Goal: Information Seeking & Learning: Learn about a topic

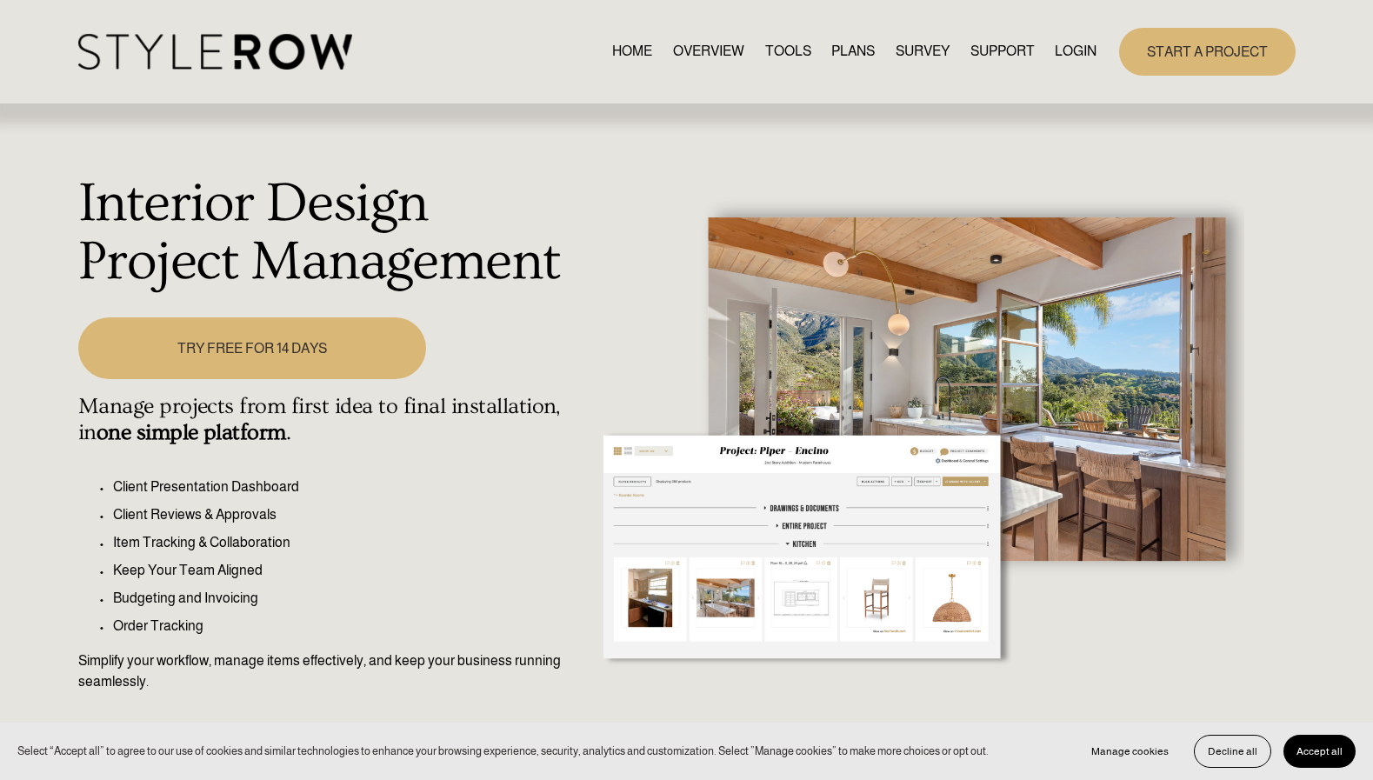
click at [697, 51] on link "OVERVIEW" at bounding box center [708, 51] width 71 height 23
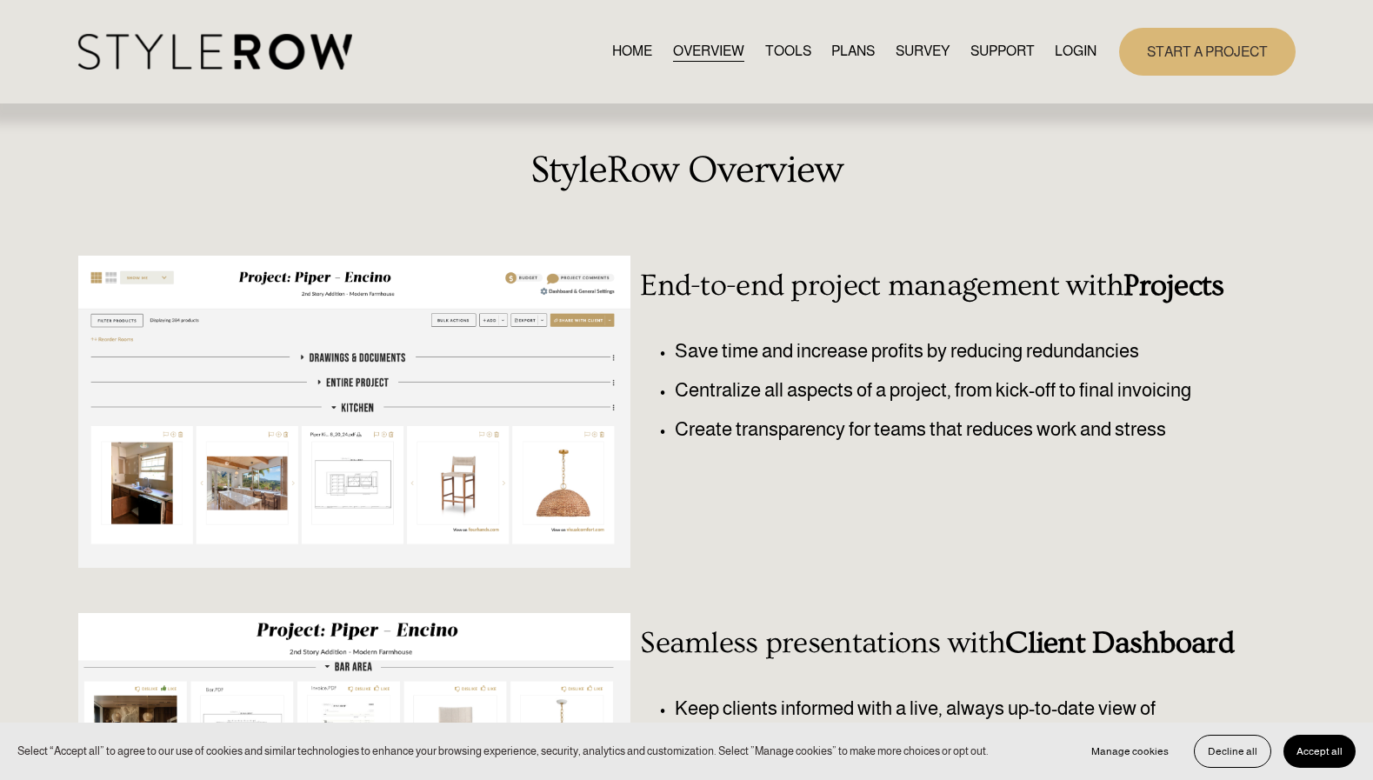
scroll to position [1, 0]
click at [775, 50] on link "TOOLS" at bounding box center [788, 50] width 46 height 23
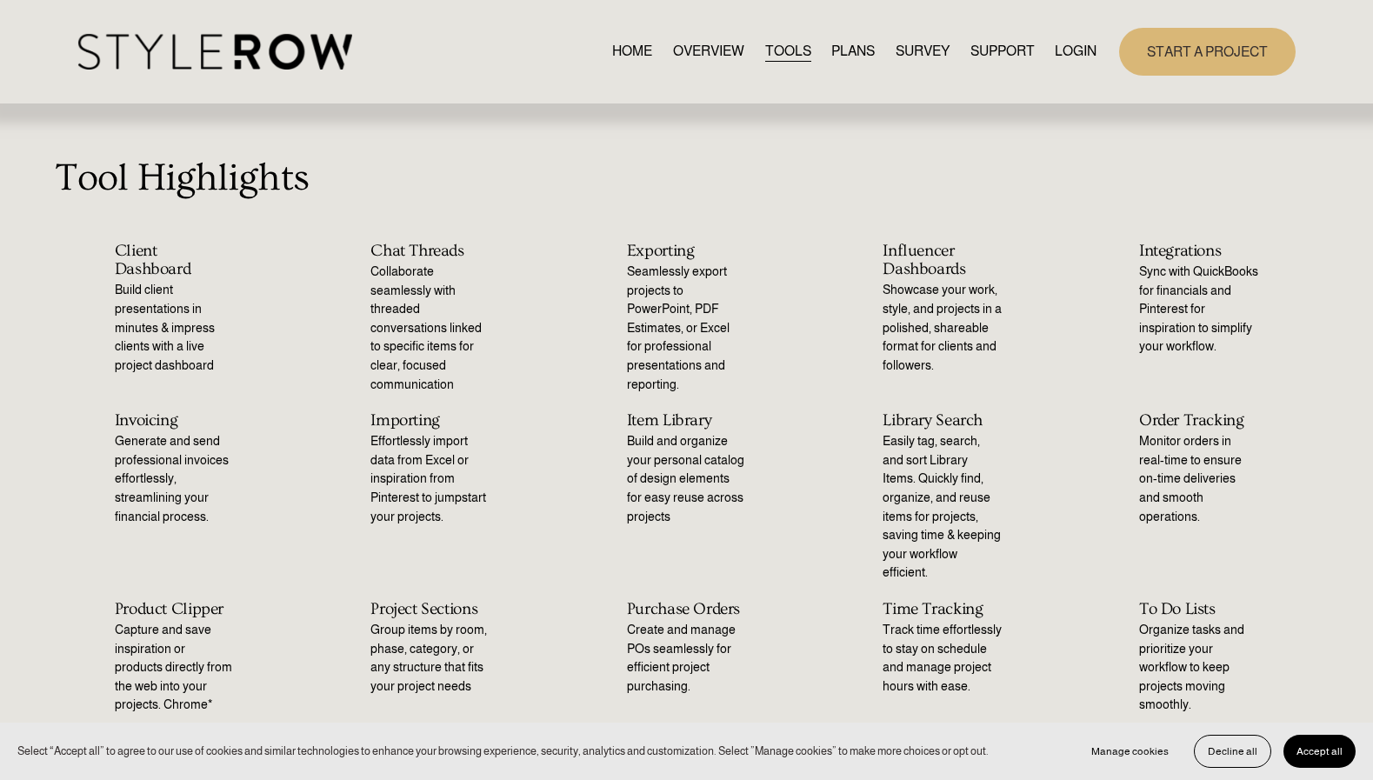
click at [838, 52] on link "PLANS" at bounding box center [852, 51] width 43 height 23
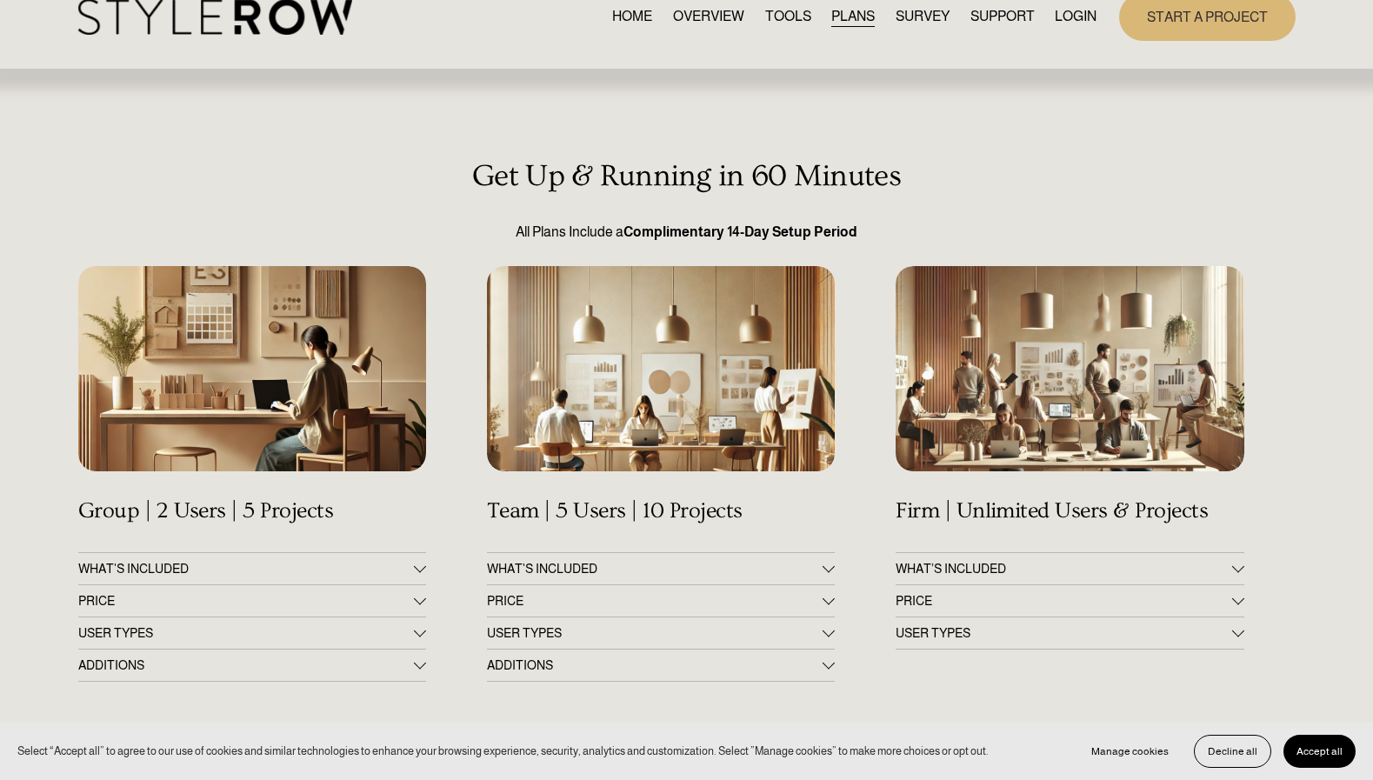
scroll to position [35, 0]
click at [829, 600] on div at bounding box center [828, 598] width 12 height 12
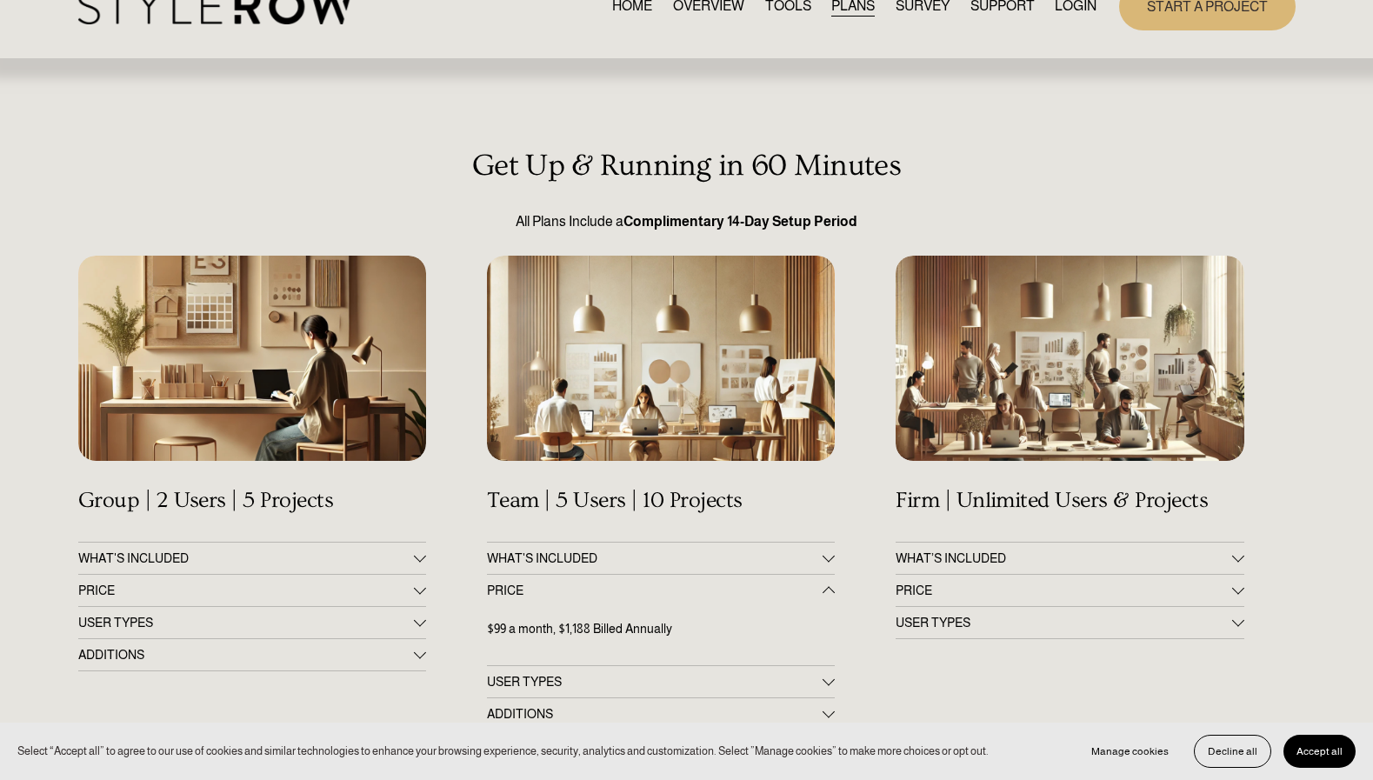
click at [922, 593] on span "PRICE" at bounding box center [1063, 590] width 336 height 14
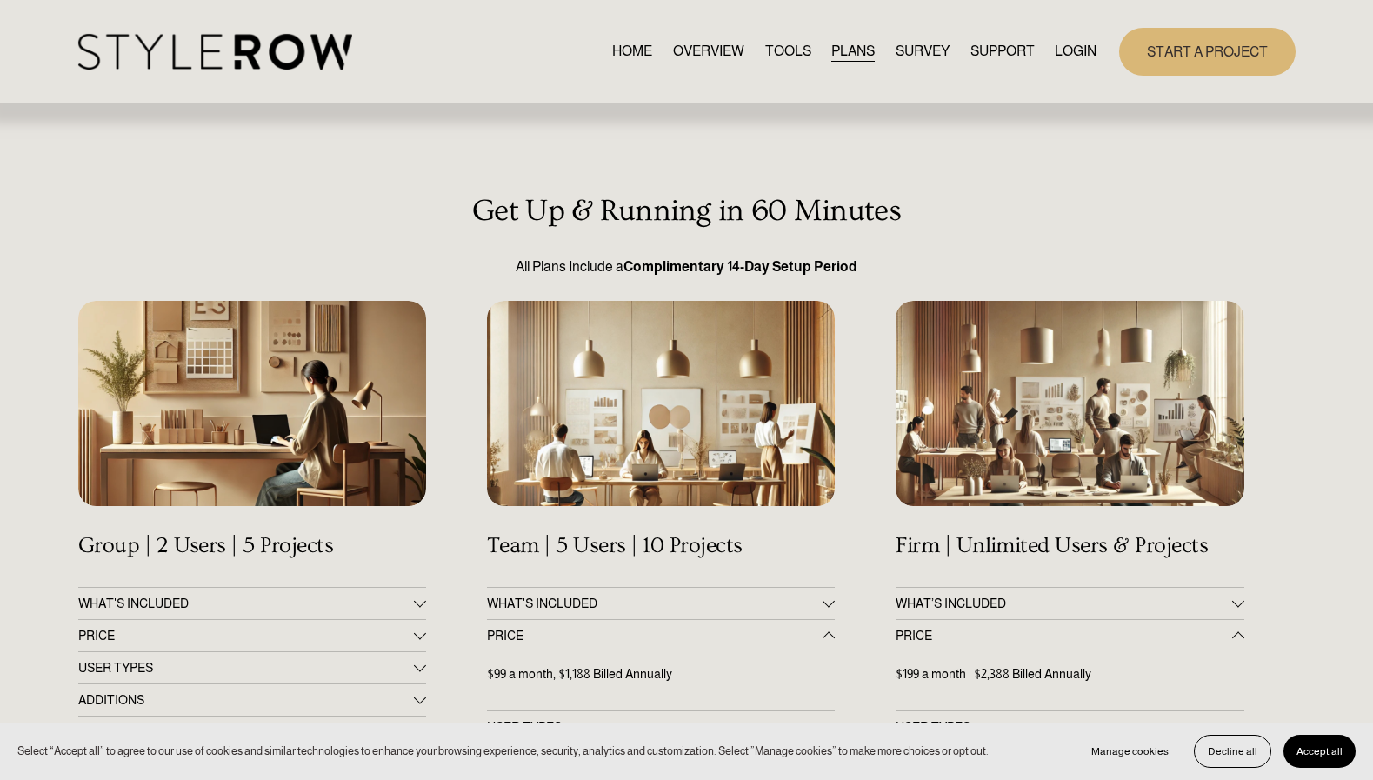
scroll to position [0, 0]
click at [916, 50] on link "SURVEY" at bounding box center [922, 51] width 54 height 23
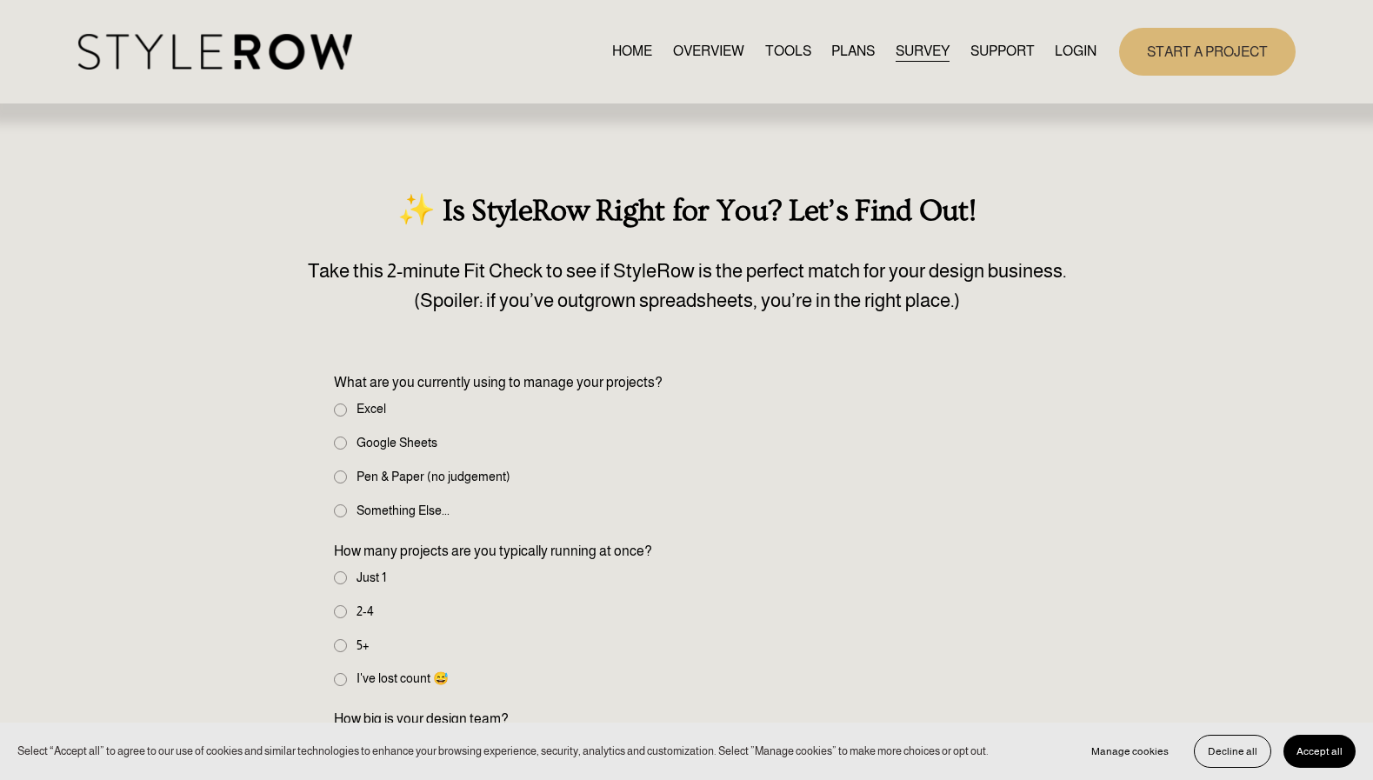
click at [629, 52] on link "HOME" at bounding box center [632, 51] width 40 height 23
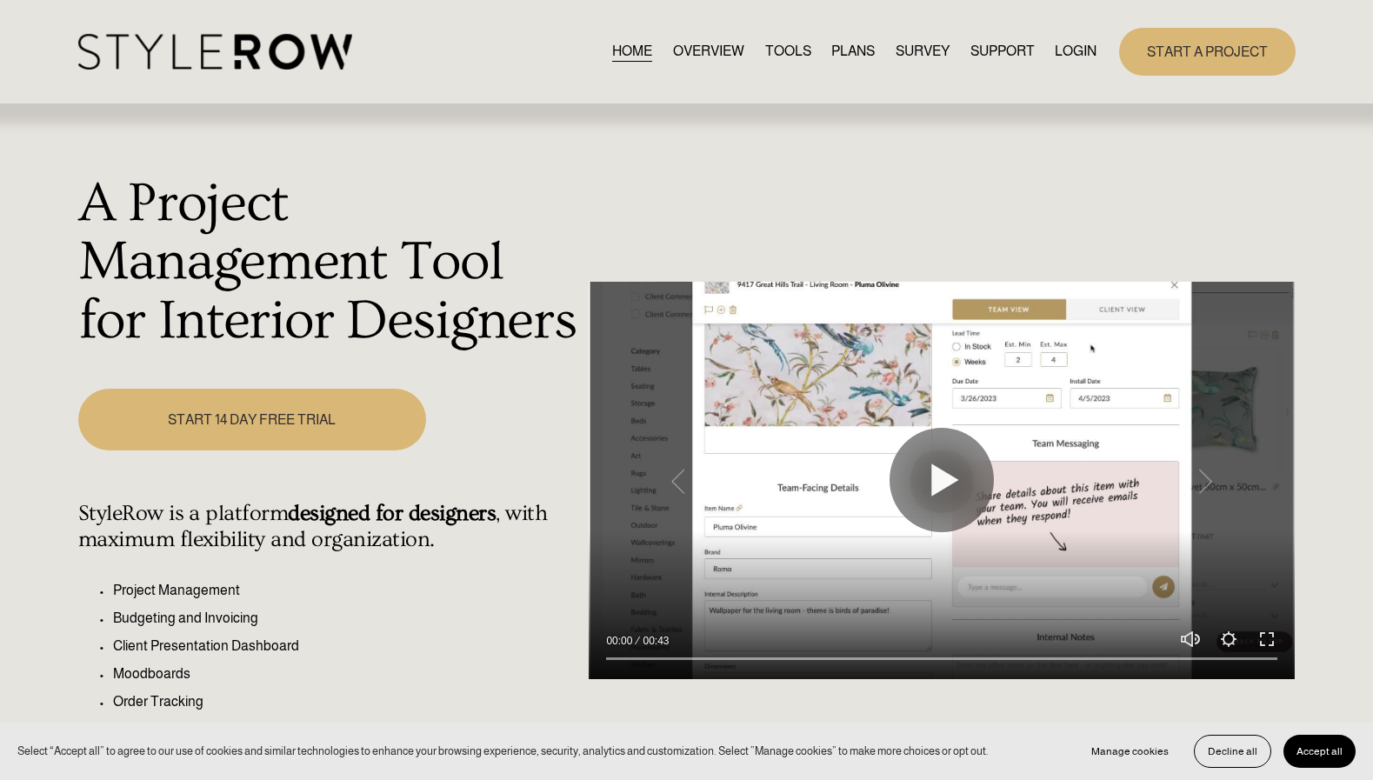
click at [702, 52] on link "OVERVIEW" at bounding box center [708, 51] width 71 height 23
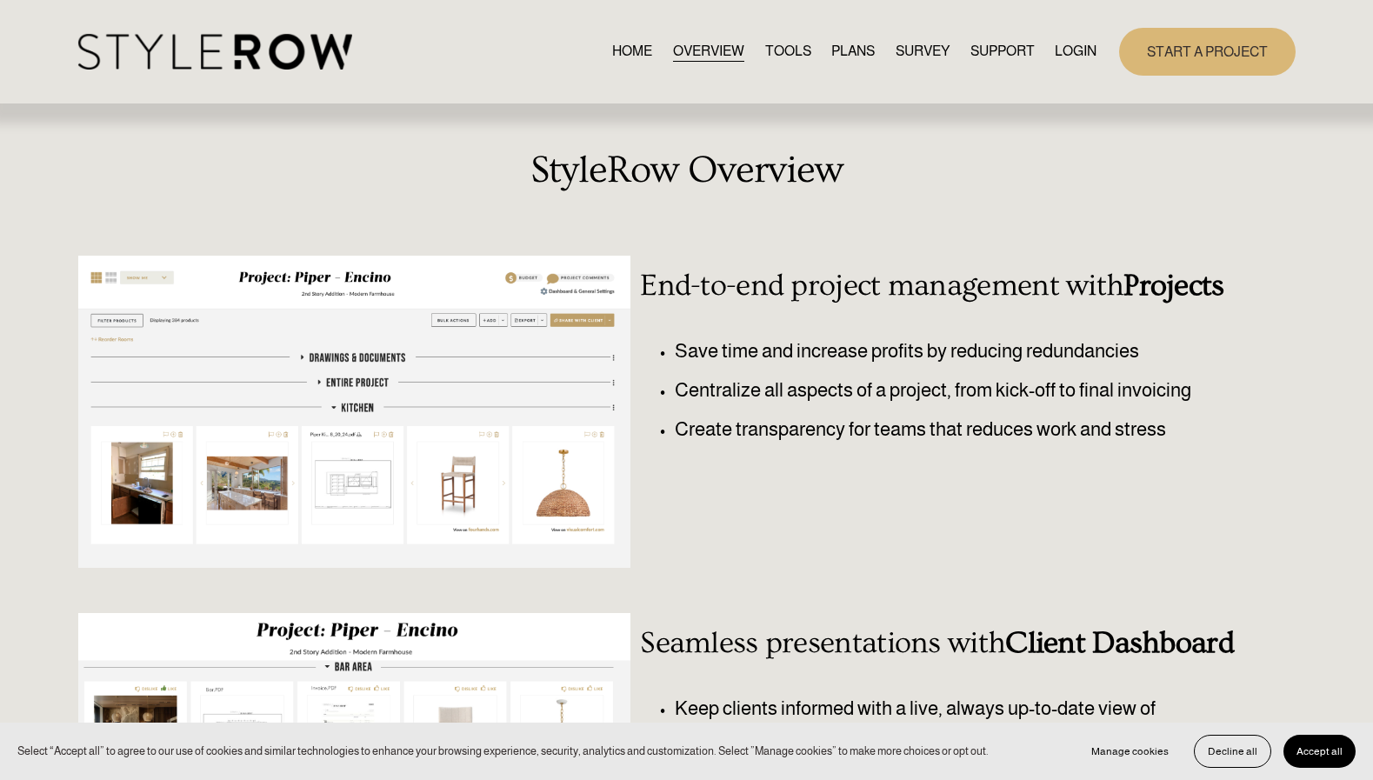
click at [792, 51] on link "TOOLS" at bounding box center [788, 51] width 46 height 23
